Goal: Transaction & Acquisition: Purchase product/service

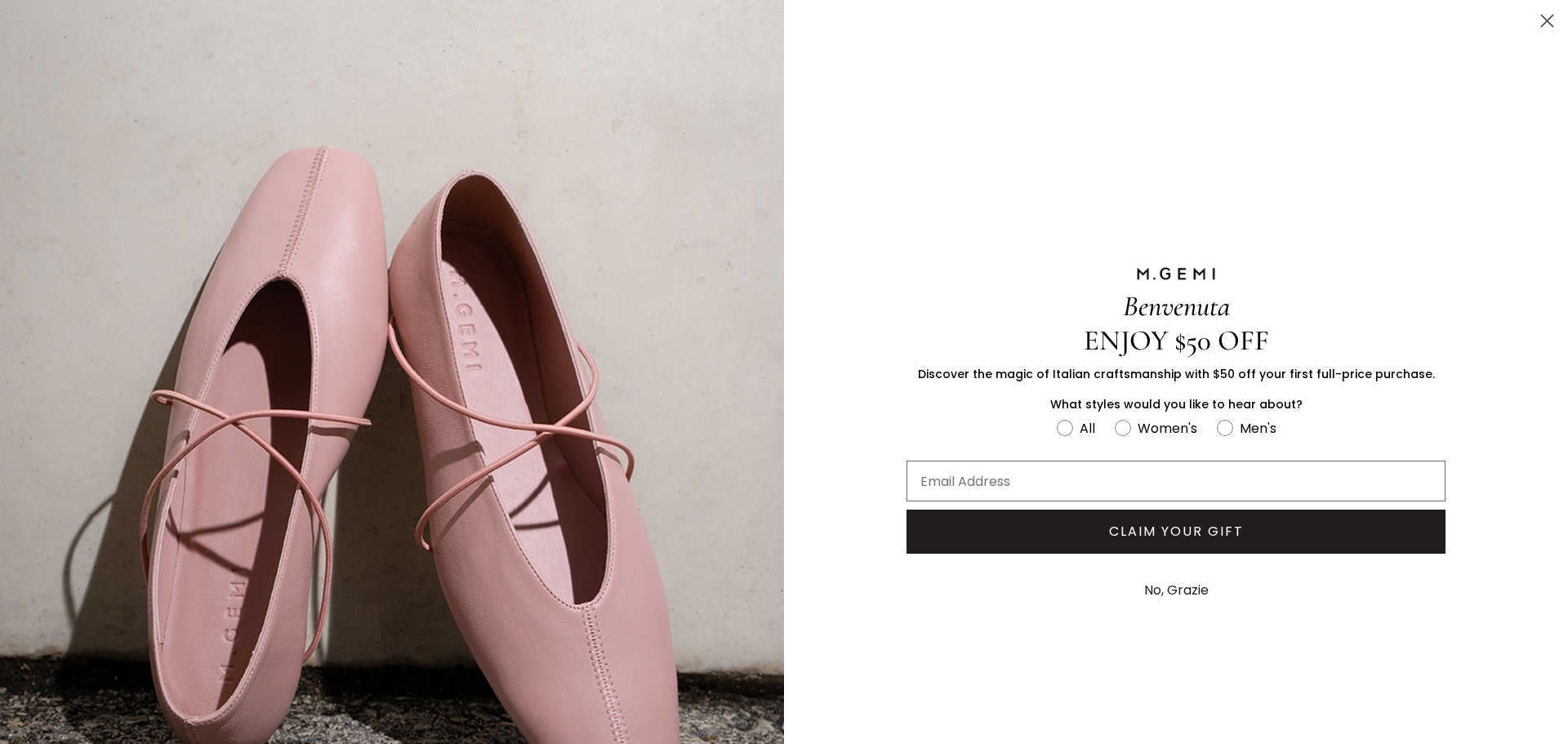
click at [1541, 22] on circle "Close dialog" at bounding box center [1547, 20] width 27 height 27
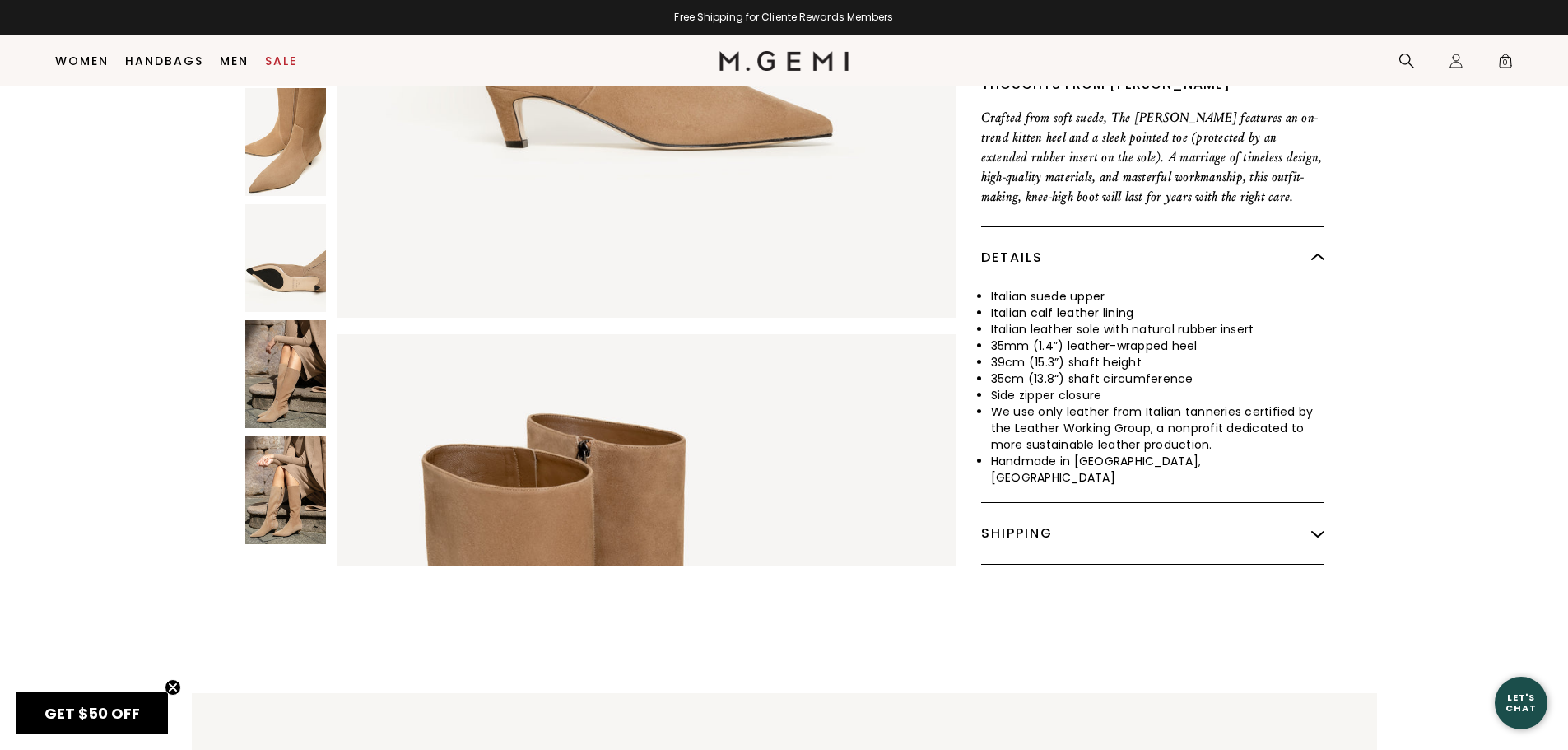
scroll to position [623, 0]
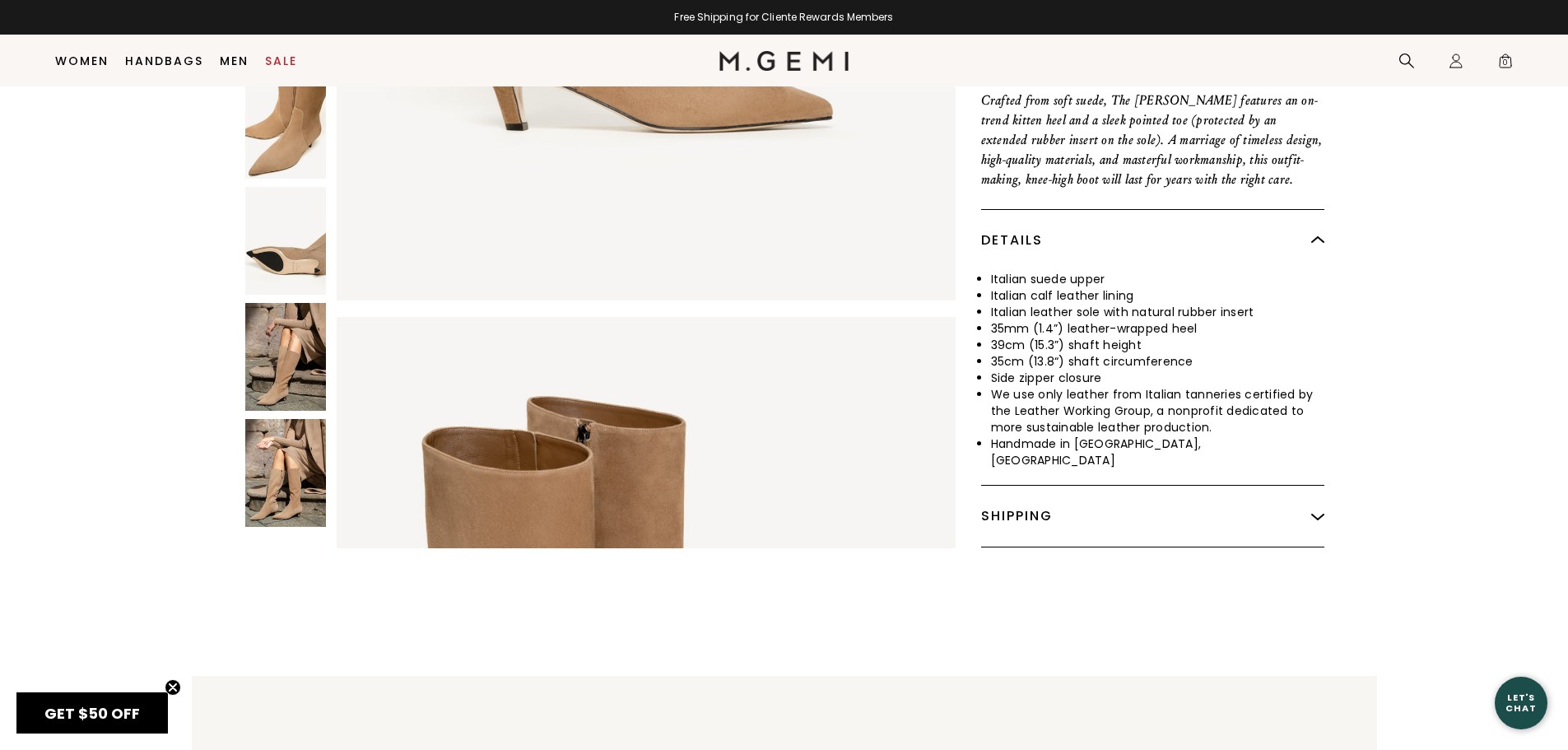
click at [266, 429] on img at bounding box center [285, 473] width 81 height 108
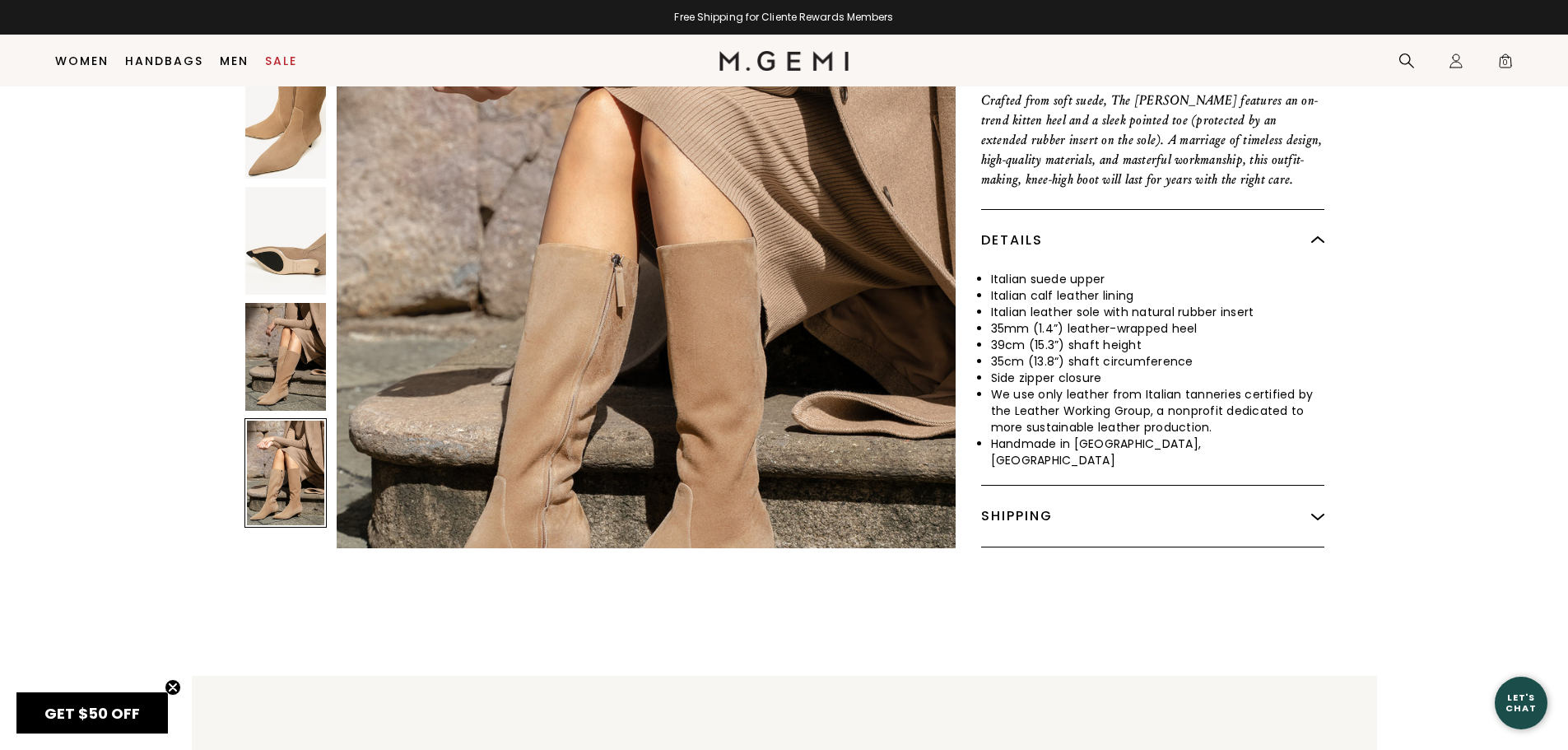
scroll to position [4868, 0]
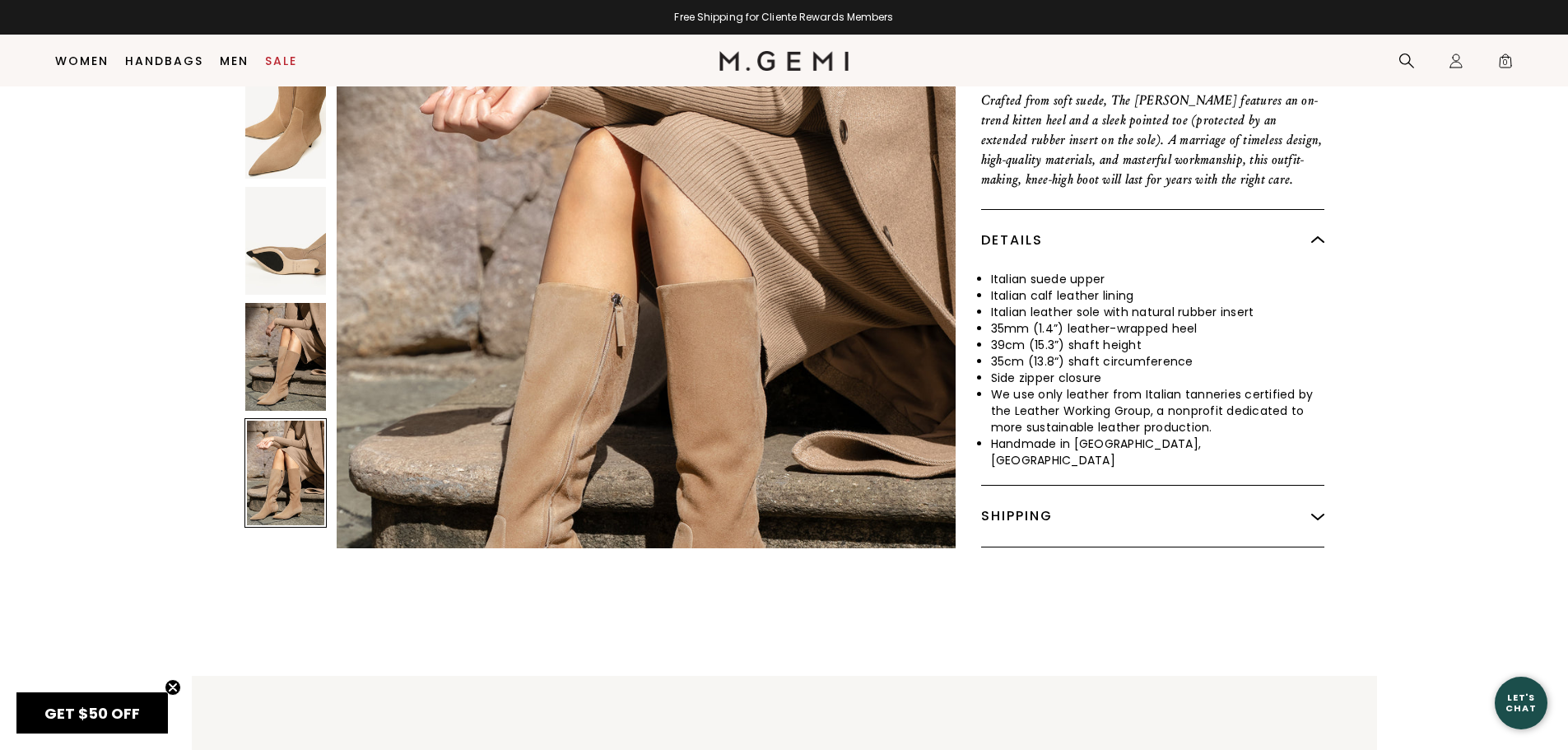
click at [279, 309] on img at bounding box center [285, 357] width 81 height 108
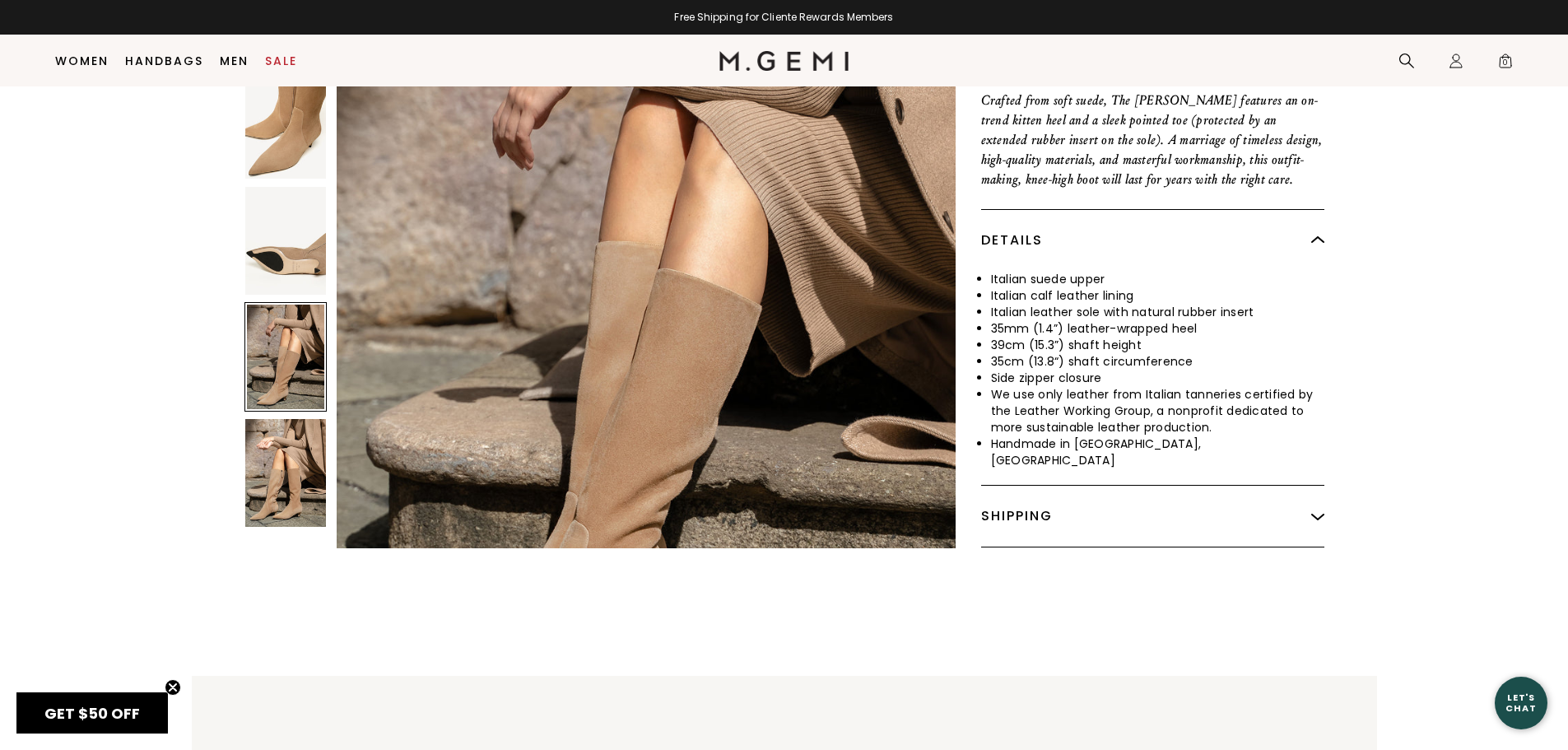
scroll to position [3961, 0]
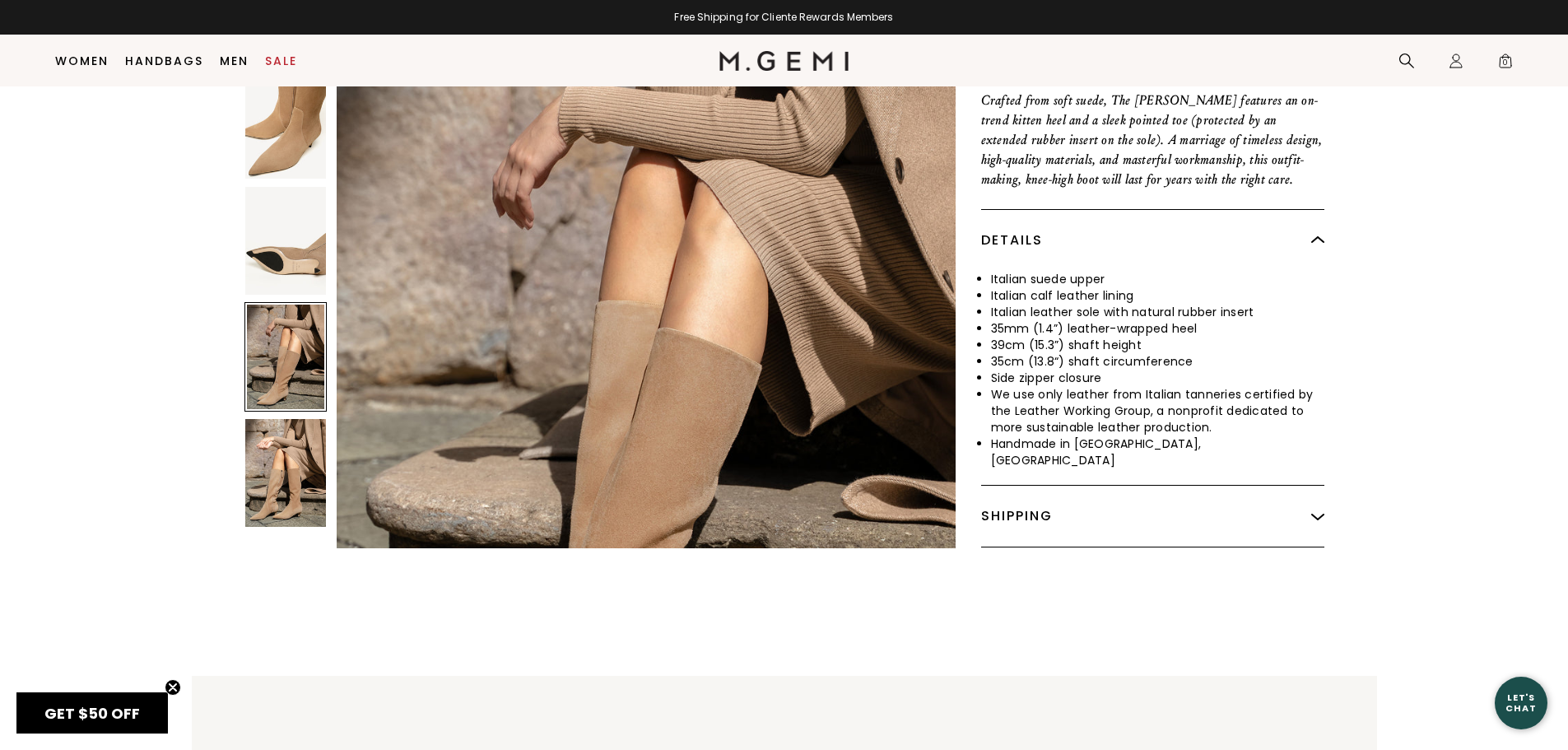
click at [277, 214] on img at bounding box center [285, 241] width 81 height 108
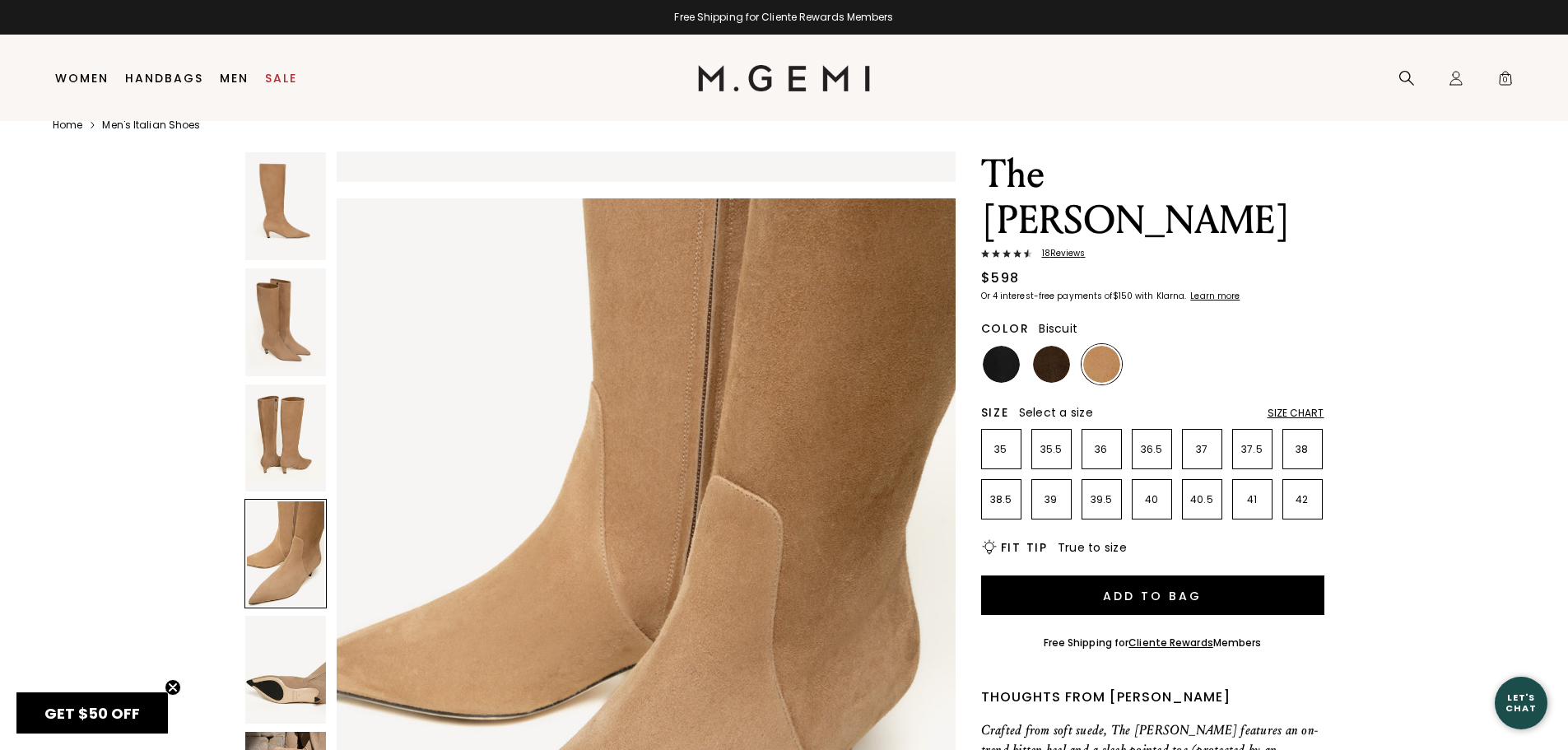
scroll to position [35, 0]
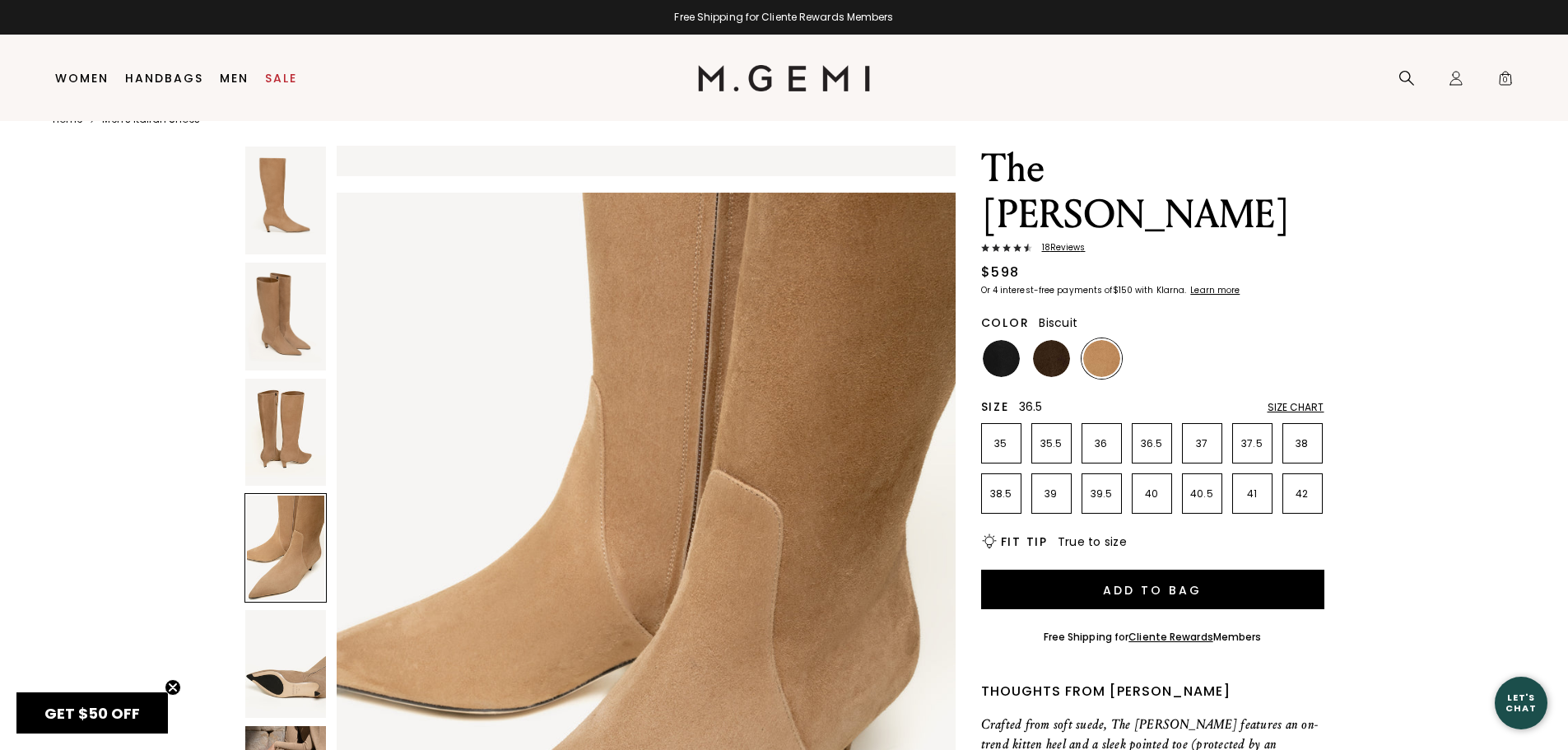
click at [1148, 437] on p "36.5" at bounding box center [1152, 444] width 39 height 13
click at [1045, 340] on img at bounding box center [1051, 359] width 37 height 37
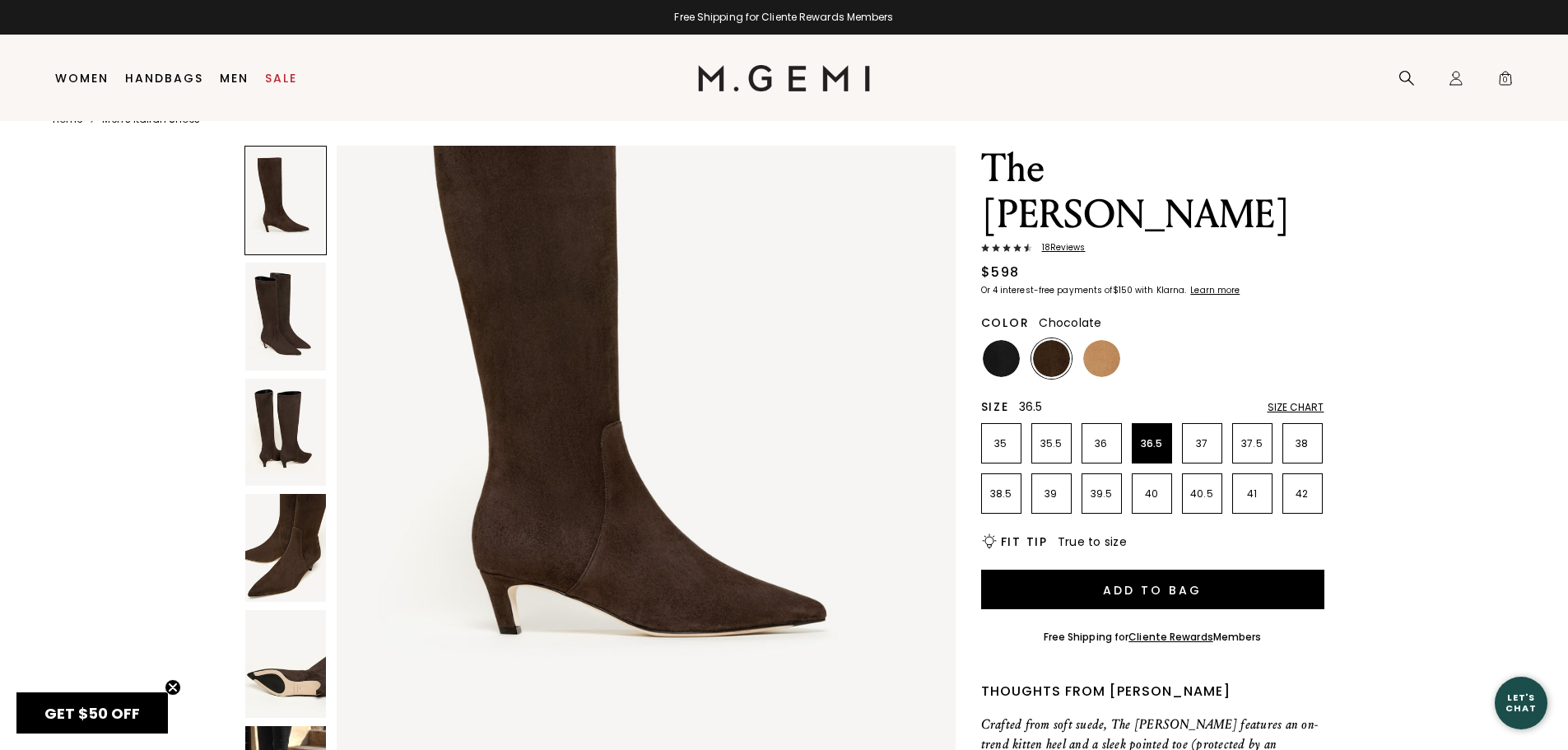
scroll to position [82, 0]
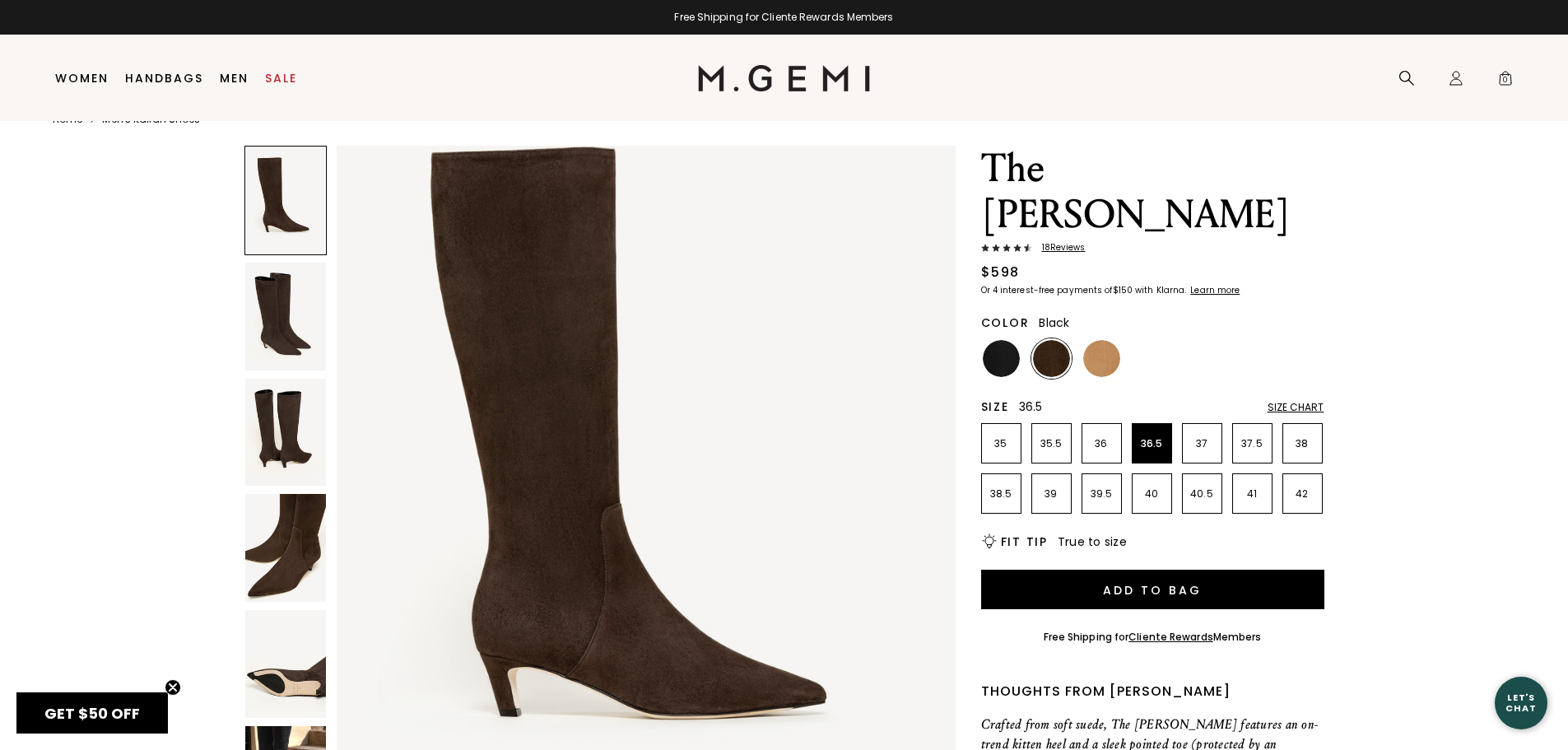
click at [1009, 340] on img at bounding box center [1001, 359] width 37 height 37
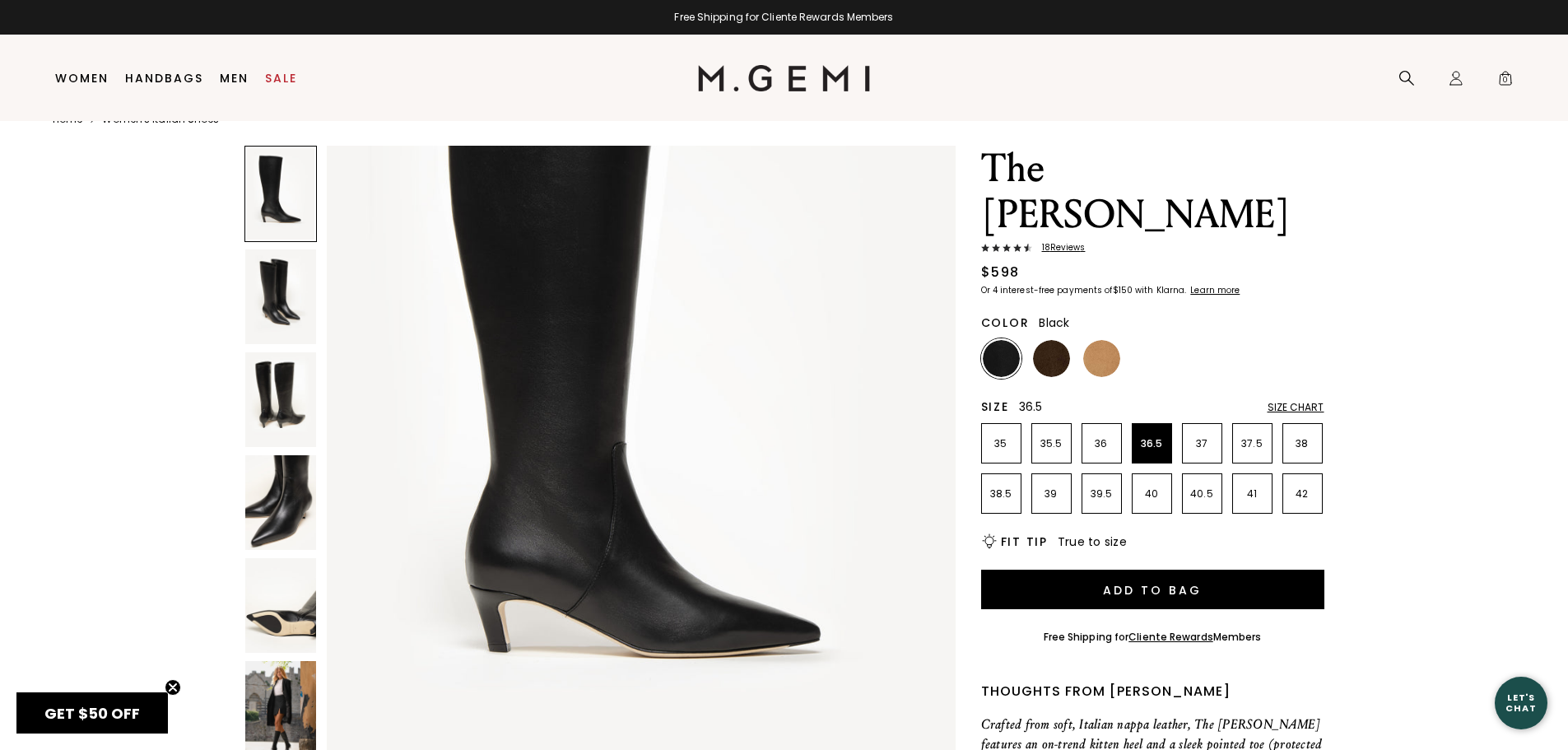
scroll to position [165, 0]
click at [1047, 340] on img at bounding box center [1051, 359] width 37 height 37
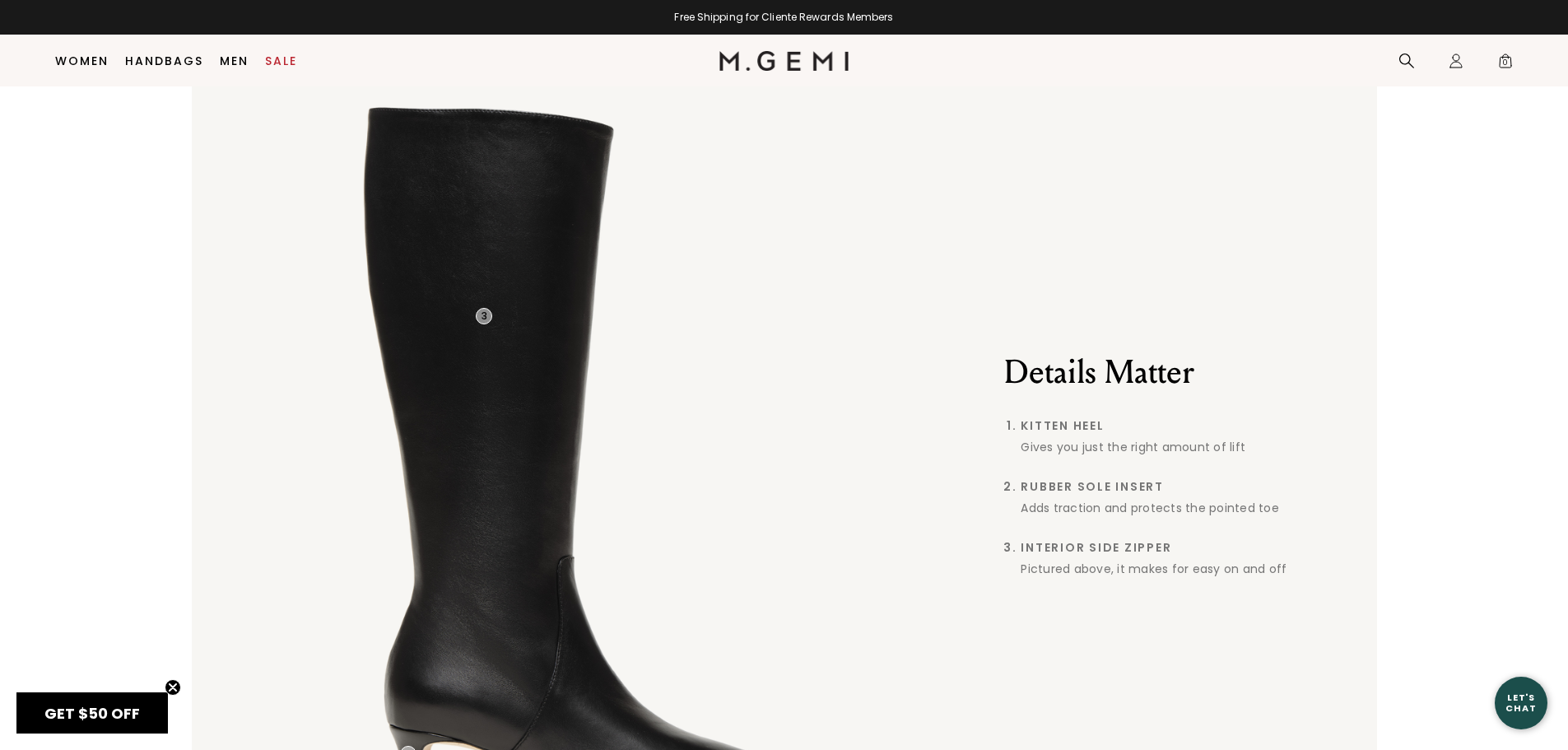
scroll to position [1564, 0]
